Goal: Task Accomplishment & Management: Complete application form

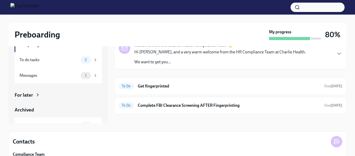
scroll to position [29, 0]
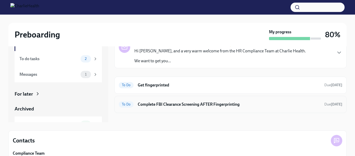
click at [207, 105] on h6 "Complete FBI Clearance Screening AFTER Fingerprinting" at bounding box center [229, 104] width 182 height 6
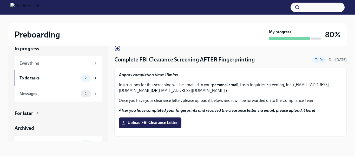
scroll to position [9, 0]
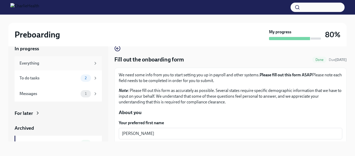
click at [53, 63] on div "Everything" at bounding box center [54, 63] width 71 height 6
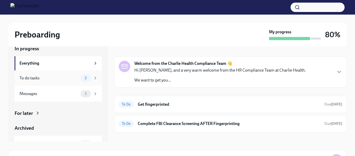
click at [58, 75] on div "To do tasks" at bounding box center [48, 78] width 59 height 6
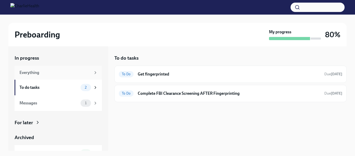
click at [54, 71] on div "Everything" at bounding box center [54, 73] width 71 height 6
